Goal: Task Accomplishment & Management: Manage account settings

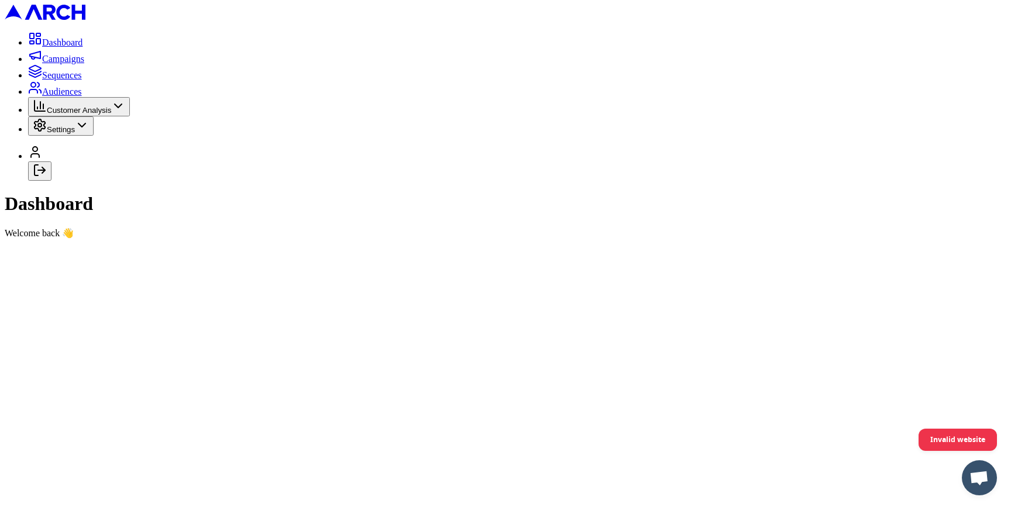
click at [51, 181] on button "Log out" at bounding box center [39, 170] width 23 height 19
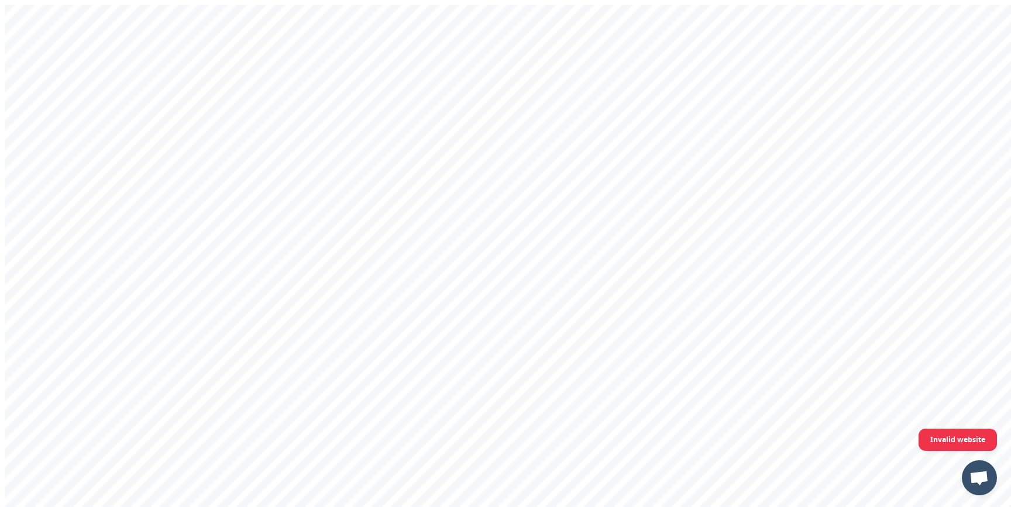
type input "[PERSON_NAME][EMAIL_ADDRESS][DOMAIN_NAME]"
